Goal: Information Seeking & Learning: Understand process/instructions

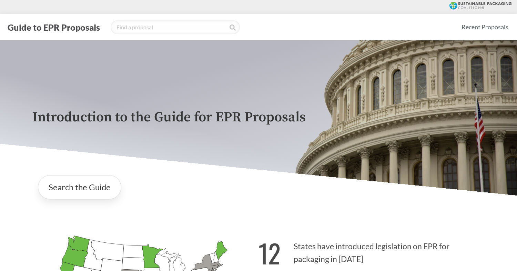
scroll to position [293, 0]
click at [143, 112] on p "Introduction to the Guide for EPR Proposals" at bounding box center [258, 117] width 452 height 15
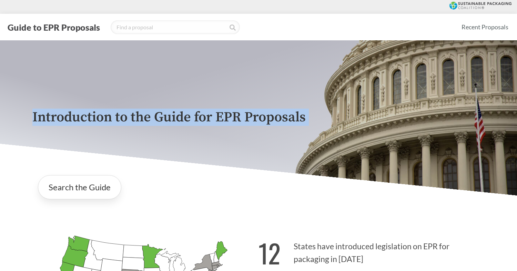
copy div "Introduction to the Guide for EPR Proposals Search the Guide [US_STATE] Introdu…"
click at [168, 123] on p "Introduction to the Guide for EPR Proposals" at bounding box center [258, 117] width 452 height 15
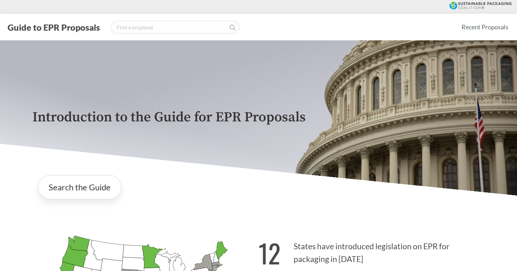
click at [115, 120] on p "Introduction to the Guide for EPR Proposals" at bounding box center [258, 117] width 452 height 15
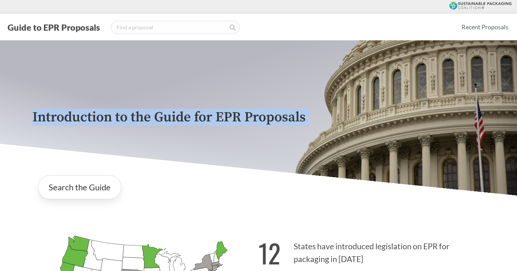
click at [115, 120] on p "Introduction to the Guide for EPR Proposals" at bounding box center [258, 117] width 452 height 15
copy div "Introduction to the Guide for EPR Proposals Search the Guide [US_STATE] Introdu…"
click at [85, 29] on button "Guide to EPR Proposals" at bounding box center [54, 27] width 96 height 11
click at [82, 30] on button "Guide to EPR Proposals" at bounding box center [54, 27] width 96 height 11
click at [82, 29] on button "Guide to EPR Proposals" at bounding box center [54, 27] width 96 height 11
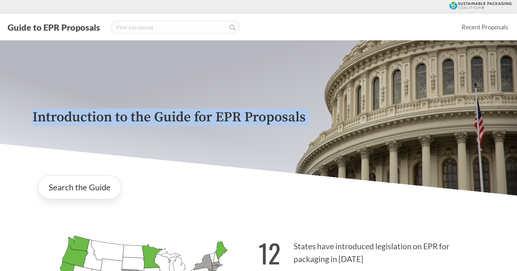
click at [175, 107] on div "Introduction to the Guide for EPR Proposals" at bounding box center [258, 117] width 463 height 155
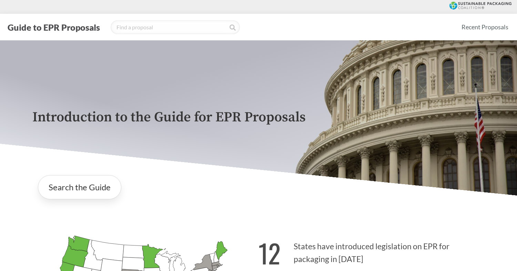
click at [470, 13] on div at bounding box center [258, 7] width 517 height 14
